Goal: Task Accomplishment & Management: Manage account settings

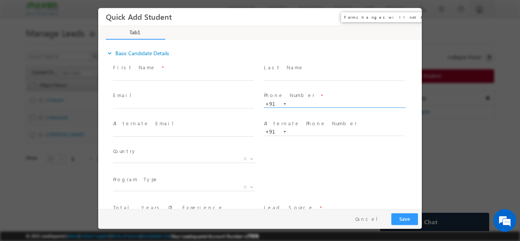
click at [411, 19] on button "×" at bounding box center [410, 17] width 13 height 14
